Goal: Task Accomplishment & Management: Use online tool/utility

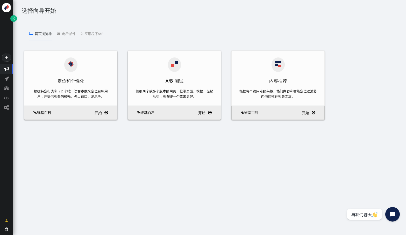
click at [71, 33] on font "电子邮件" at bounding box center [68, 34] width 13 height 4
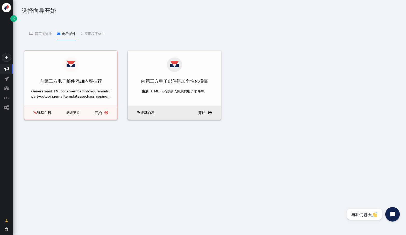
click at [106, 115] on font "" at bounding box center [107, 113] width 4 height 4
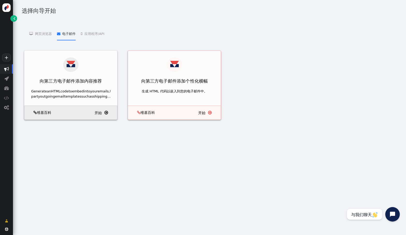
click at [211, 115] on font "" at bounding box center [210, 113] width 4 height 4
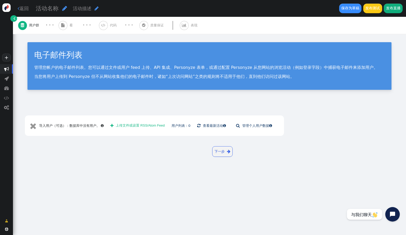
click at [230, 154] on font "" at bounding box center [228, 152] width 3 height 4
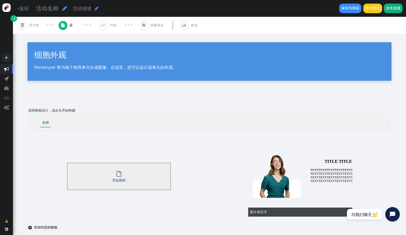
scroll to position [29, 0]
